Goal: Navigation & Orientation: Find specific page/section

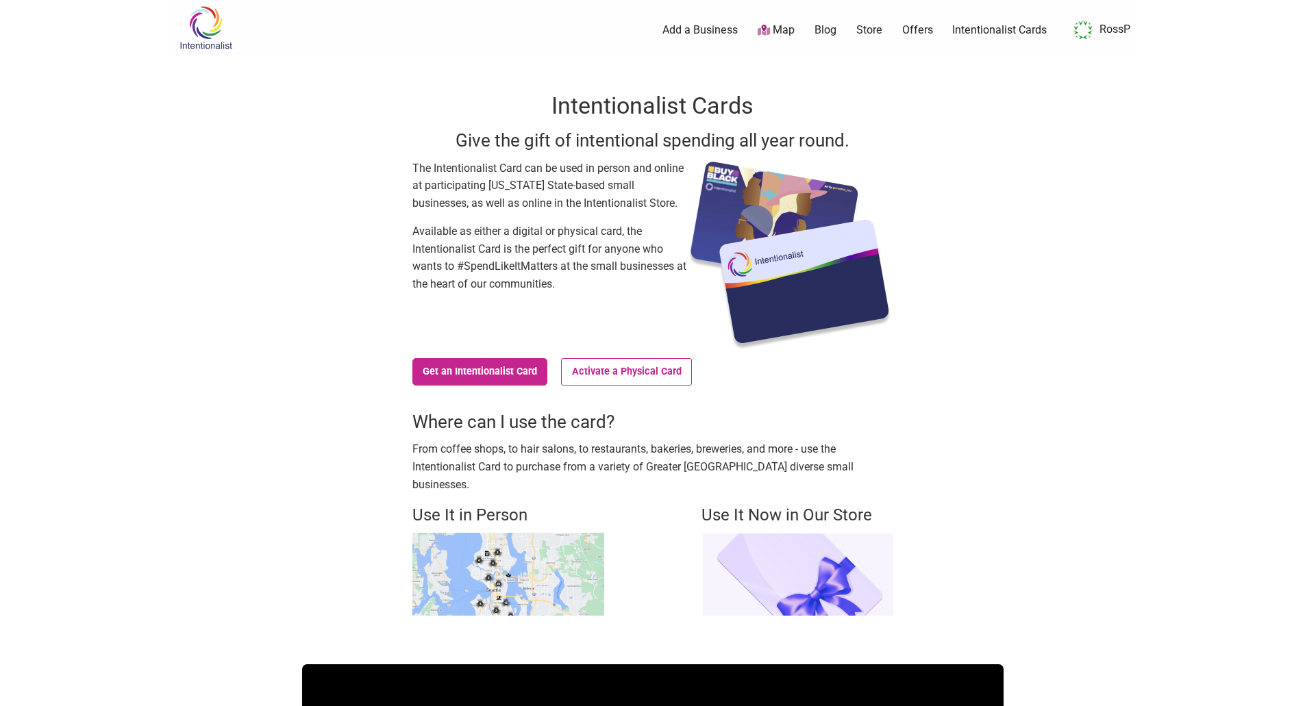
click at [1116, 31] on link "RossP" at bounding box center [1099, 30] width 64 height 25
click at [1094, 33] on link "RossP" at bounding box center [1099, 30] width 64 height 25
click at [1098, 26] on link "RossP" at bounding box center [1099, 30] width 64 height 25
click at [197, 29] on img at bounding box center [205, 27] width 65 height 45
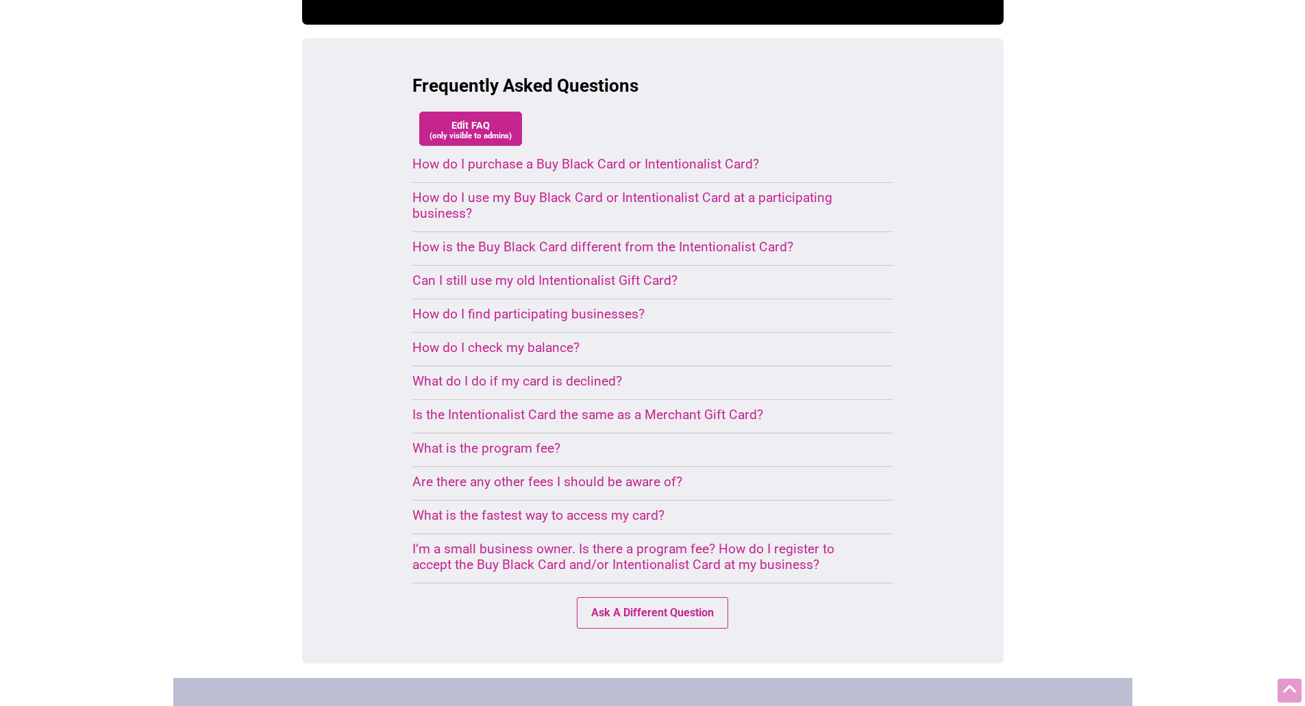
scroll to position [1160, 0]
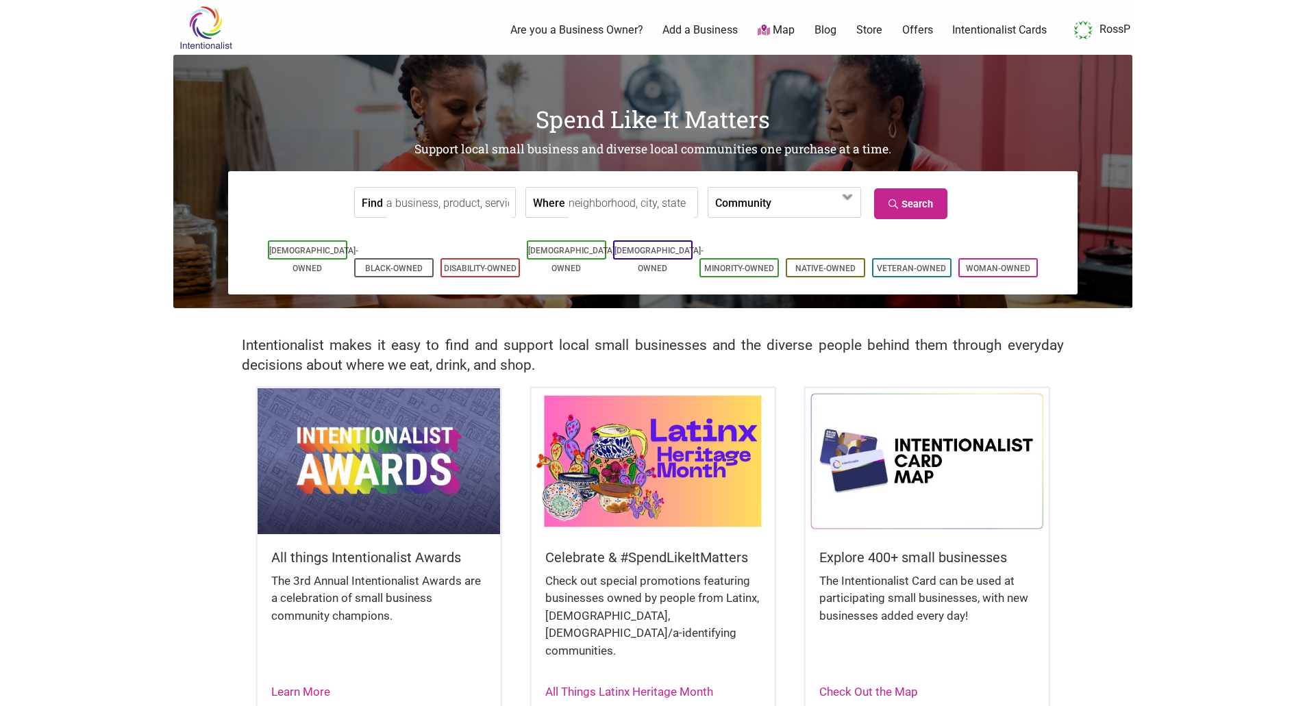
click at [1093, 34] on link "RossP" at bounding box center [1099, 30] width 64 height 25
click at [1100, 33] on link "RossP" at bounding box center [1099, 30] width 64 height 25
click at [1079, 31] on img at bounding box center [1082, 30] width 19 height 19
click at [984, 34] on link "Intentionalist Cards" at bounding box center [999, 30] width 95 height 15
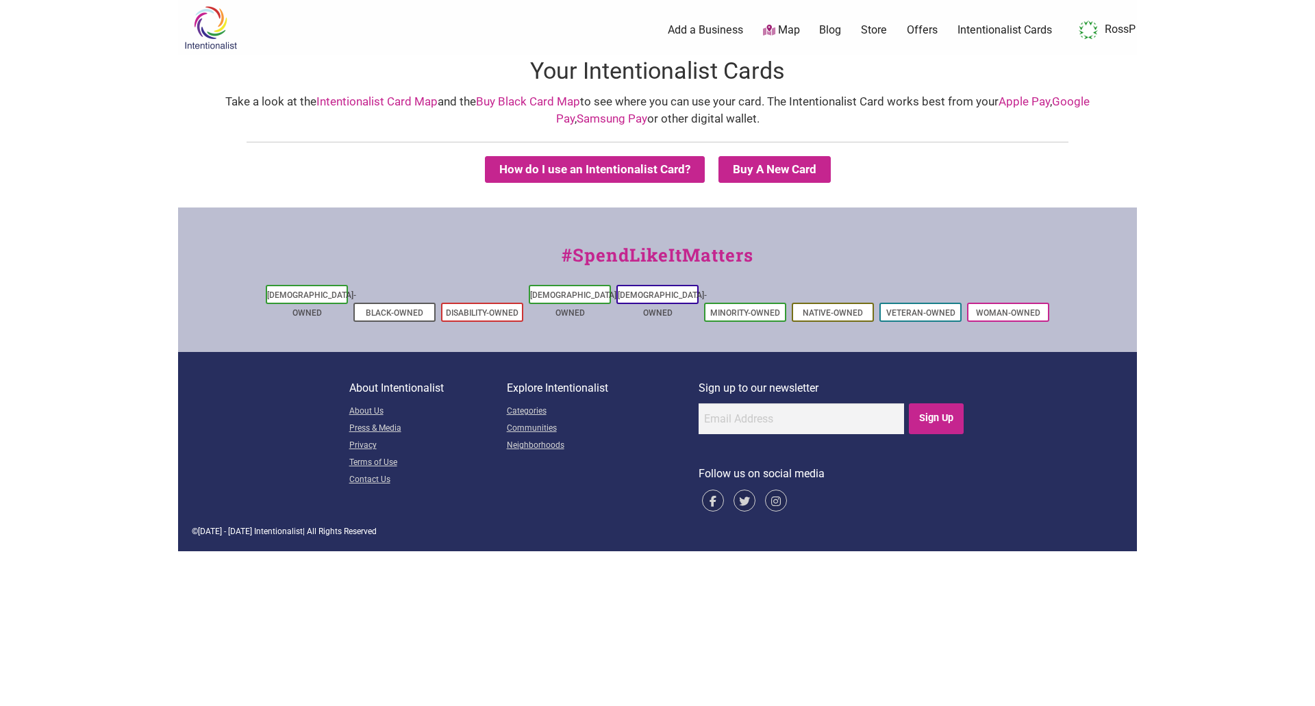
click at [1106, 34] on link "RossP" at bounding box center [1104, 30] width 64 height 25
click at [214, 31] on img at bounding box center [210, 27] width 65 height 45
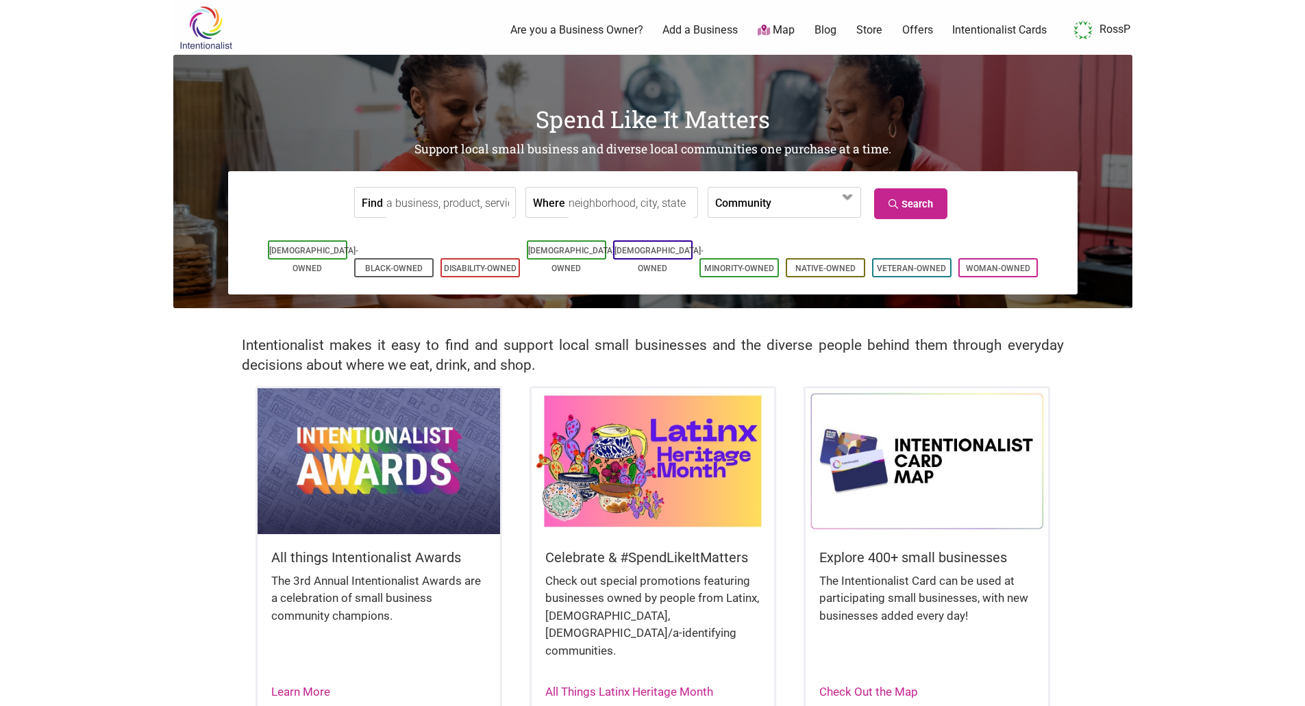
click at [1084, 36] on img at bounding box center [1082, 30] width 19 height 19
click at [1091, 27] on img at bounding box center [1082, 30] width 19 height 19
click at [194, 29] on img at bounding box center [205, 27] width 65 height 45
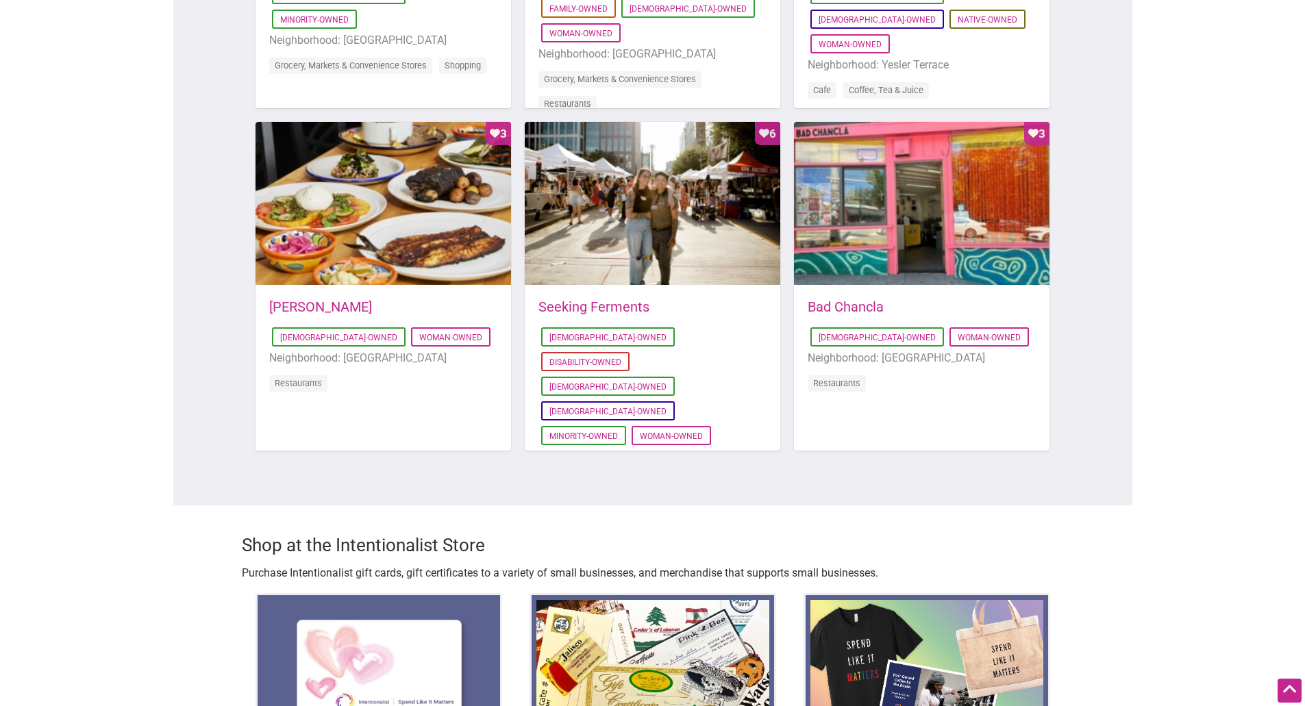
scroll to position [1028, 0]
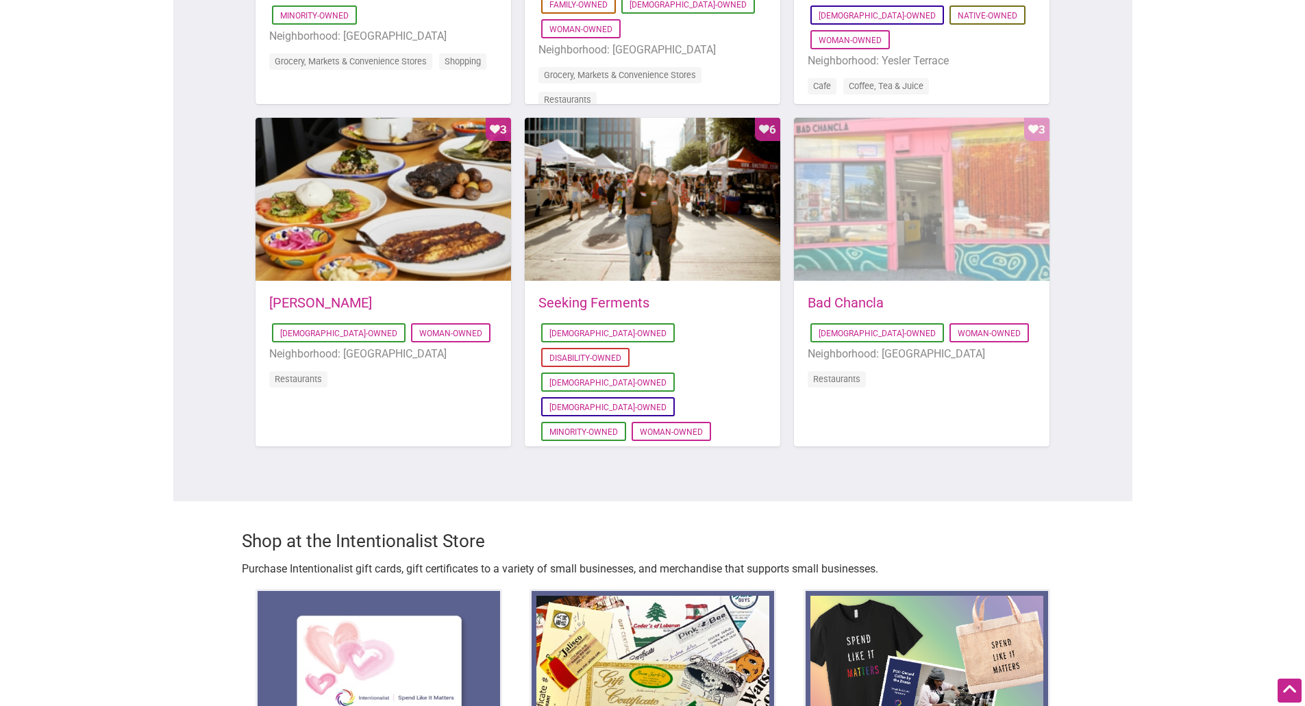
click at [914, 173] on div "Favorite Count 3" at bounding box center [922, 200] width 256 height 164
